Goal: Task Accomplishment & Management: Manage account settings

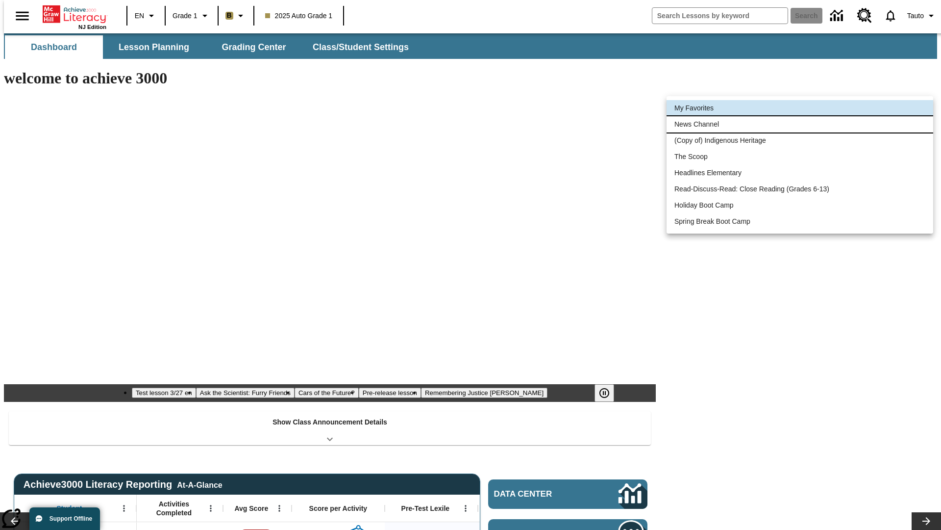
click at [800, 124] on li "News Channel" at bounding box center [800, 124] width 267 height 16
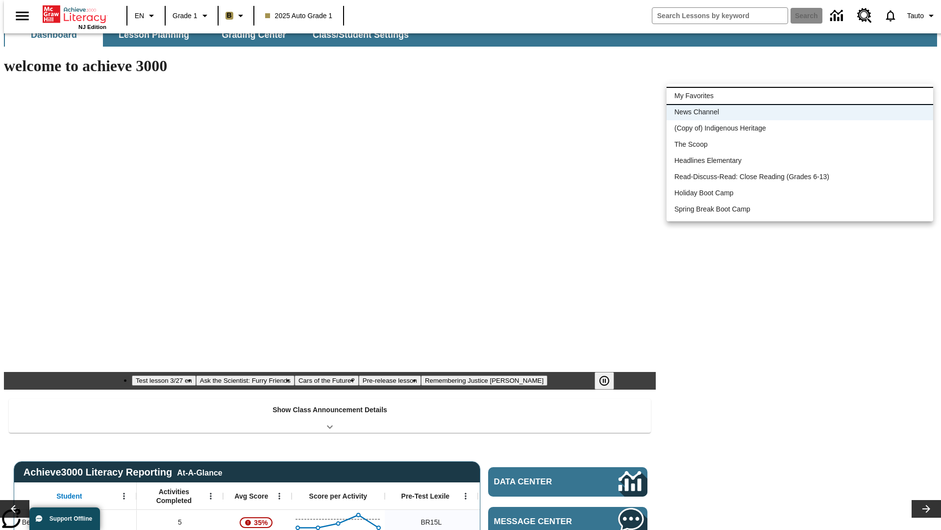
click at [800, 96] on li "My Favorites" at bounding box center [800, 96] width 267 height 16
type input "-1"
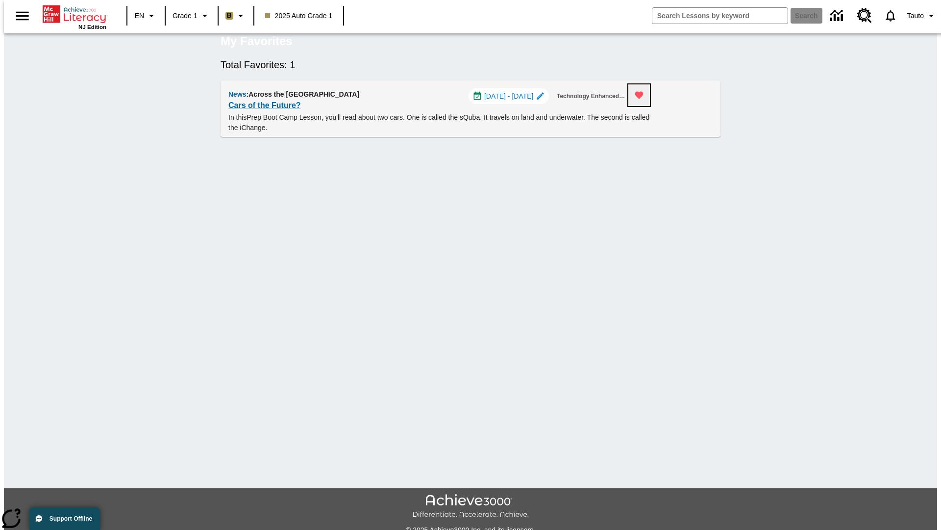
click at [644, 99] on icon "Remove from Favorites" at bounding box center [639, 95] width 8 height 7
